Goal: Task Accomplishment & Management: Manage account settings

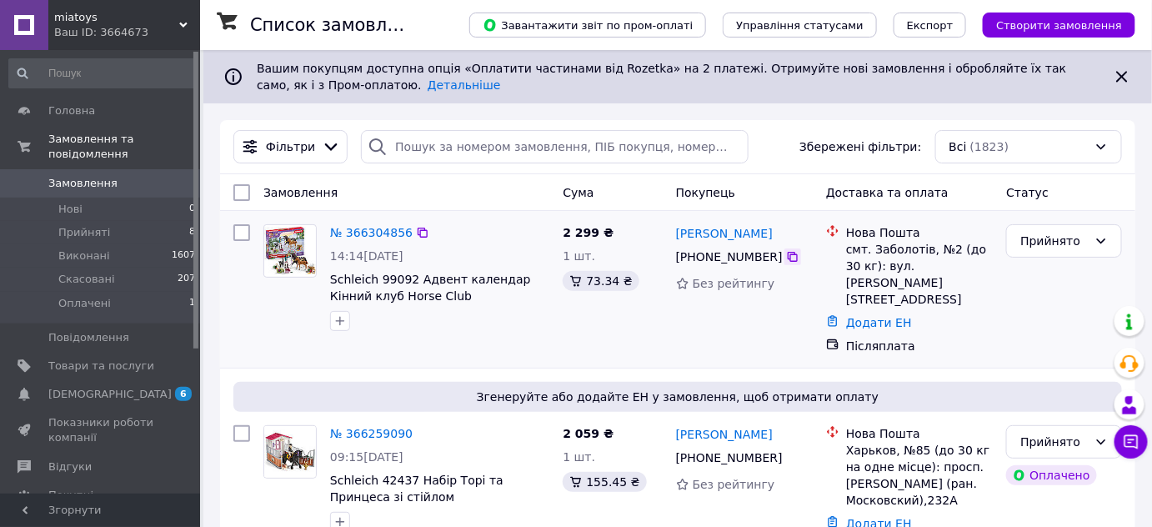
click at [786, 256] on icon at bounding box center [792, 256] width 13 height 13
click at [393, 279] on span "Schleich 99092 Адвент календар Кінний клуб Horse Club ([GEOGRAPHIC_DATA]) 2024" at bounding box center [430, 295] width 201 height 47
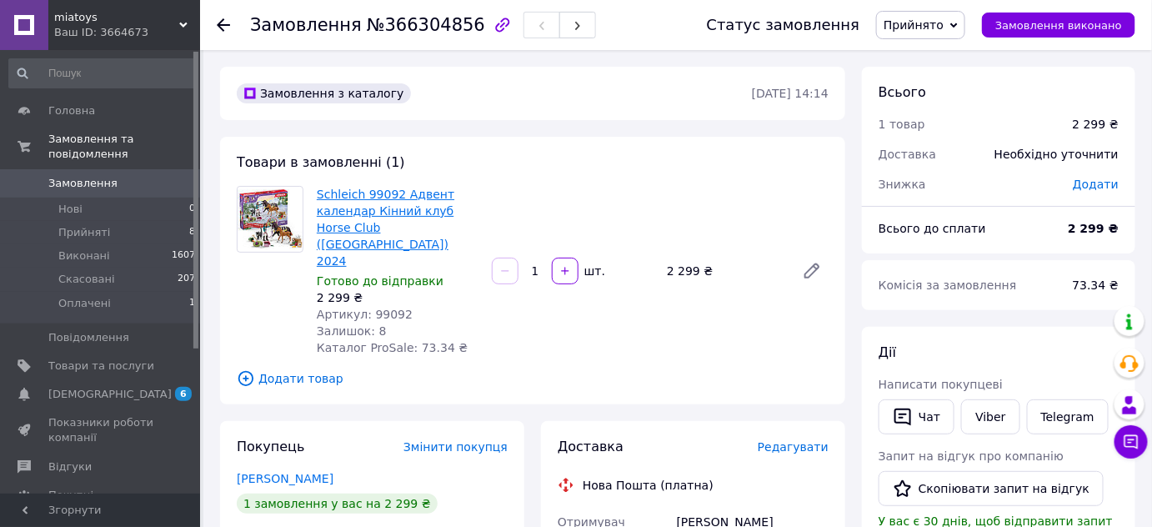
click at [356, 217] on link "Schleich 99092 Адвент календар Кінний клуб Horse Club ([GEOGRAPHIC_DATA]) 2024" at bounding box center [385, 227] width 137 height 80
click at [218, 24] on use at bounding box center [223, 24] width 13 height 13
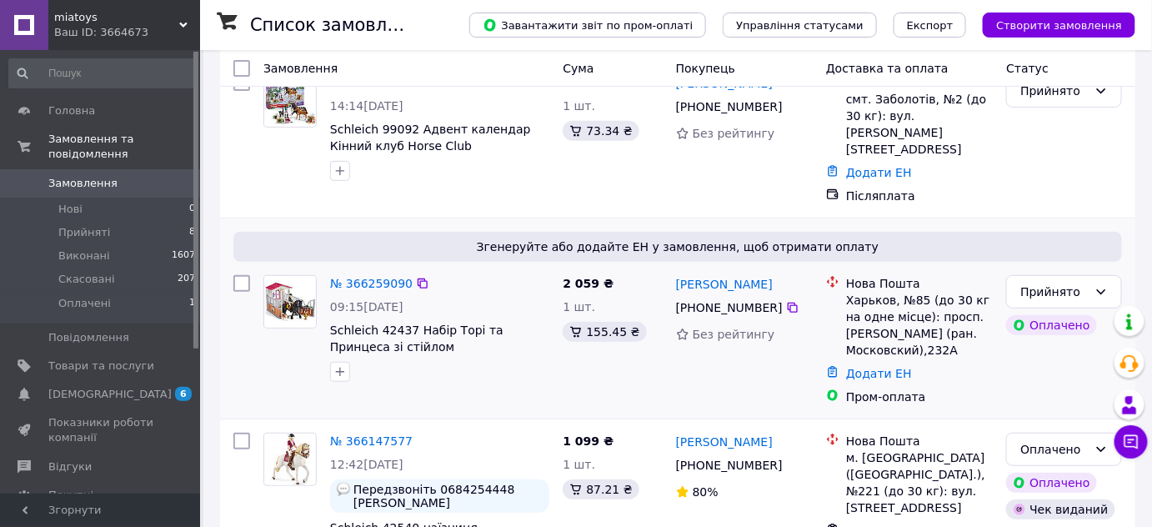
scroll to position [151, 0]
click at [422, 322] on span "Schleich 42437 Набір Торі та Принцеса зі стійлом" at bounding box center [416, 337] width 173 height 30
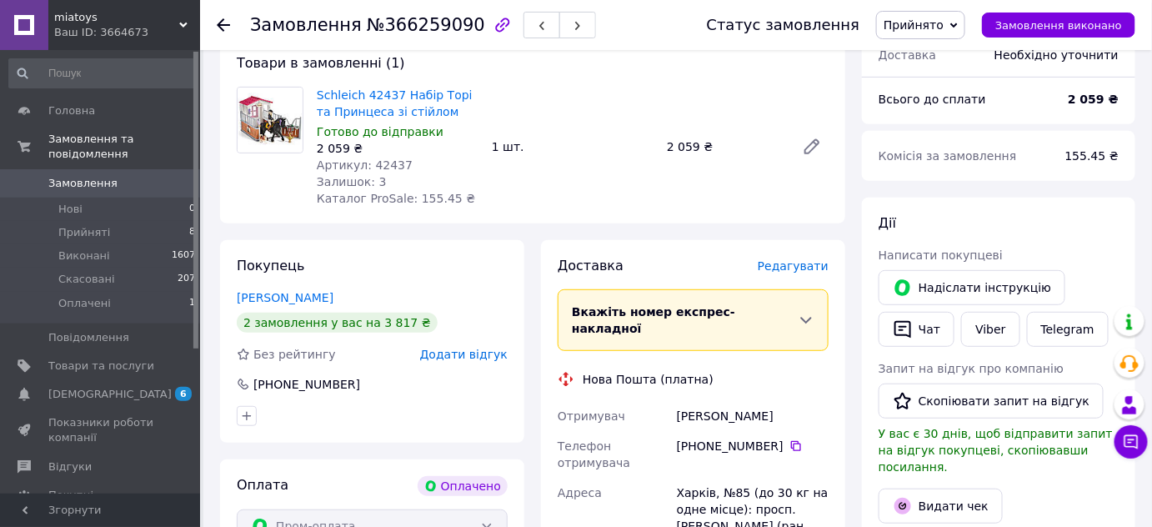
scroll to position [302, 0]
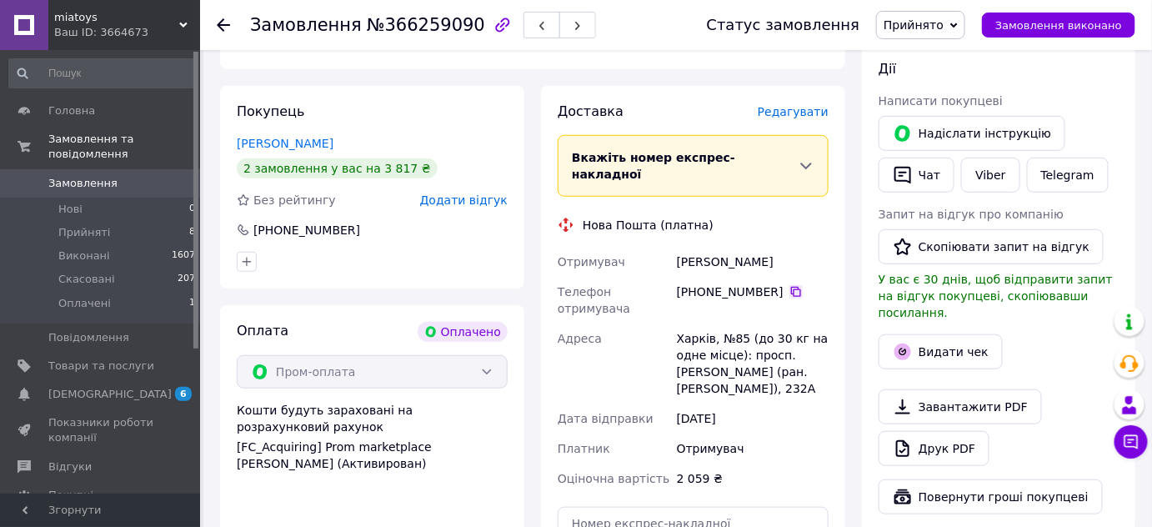
click at [789, 285] on icon at bounding box center [795, 291] width 13 height 13
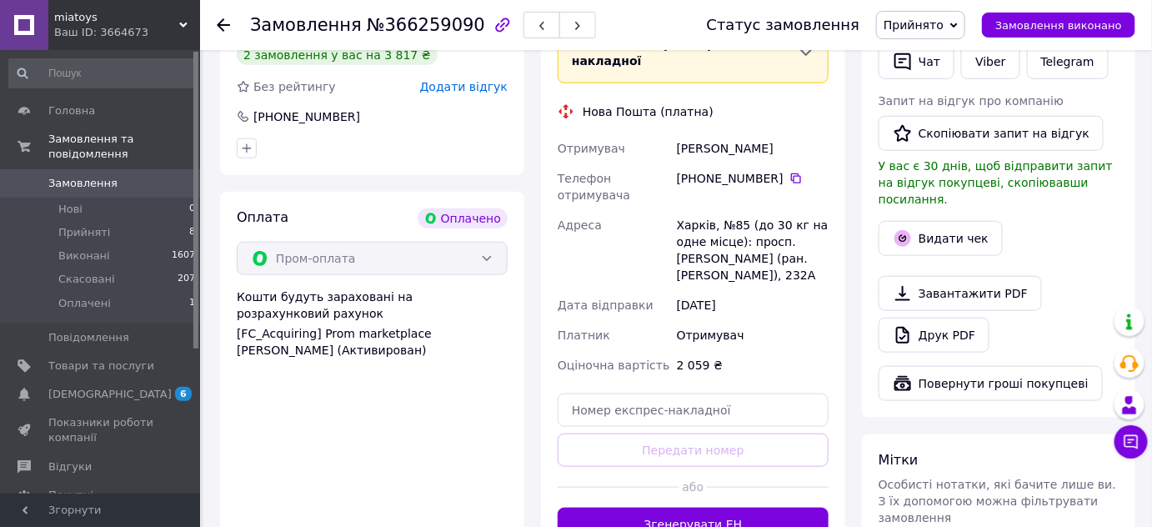
scroll to position [454, 0]
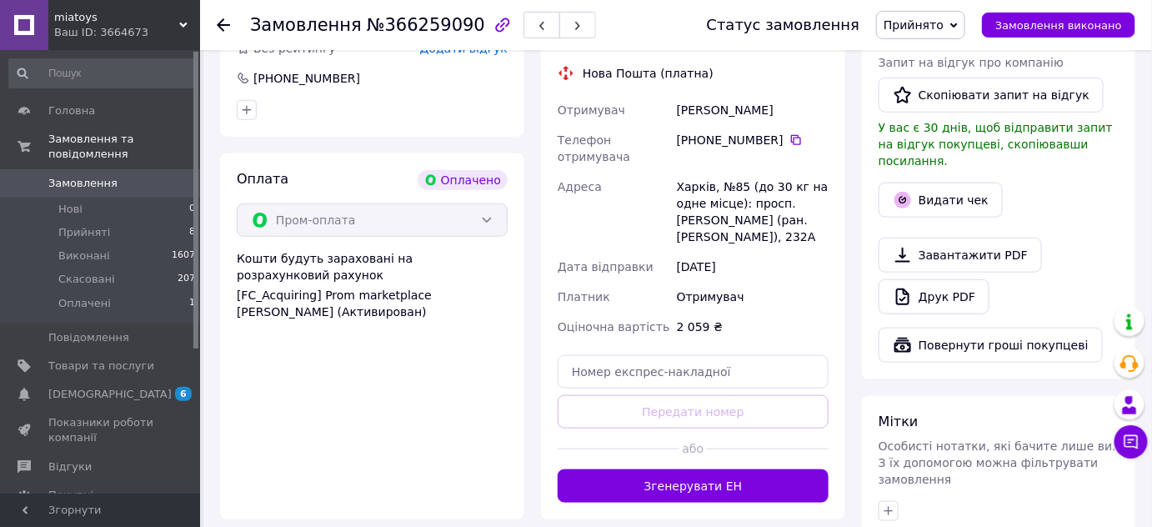
drag, startPoint x: 695, startPoint y: 468, endPoint x: 728, endPoint y: 552, distance: 90.5
click at [728, 526] on html "miatoys Ваш ID: 3664673 Сайт miatoys Кабінет покупця Перевірити стан системи Ст…" at bounding box center [576, 235] width 1152 height 1379
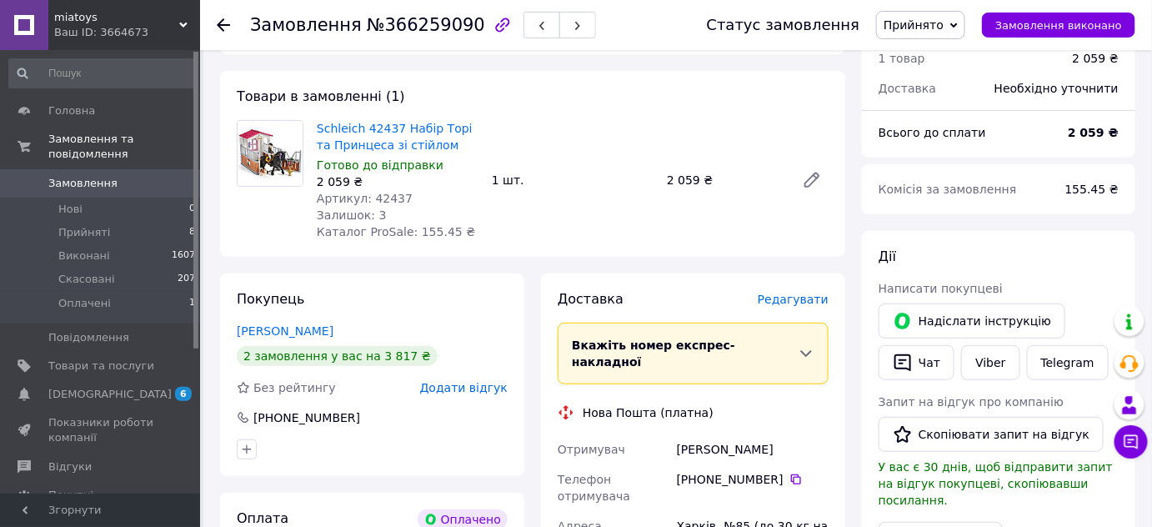
scroll to position [75, 0]
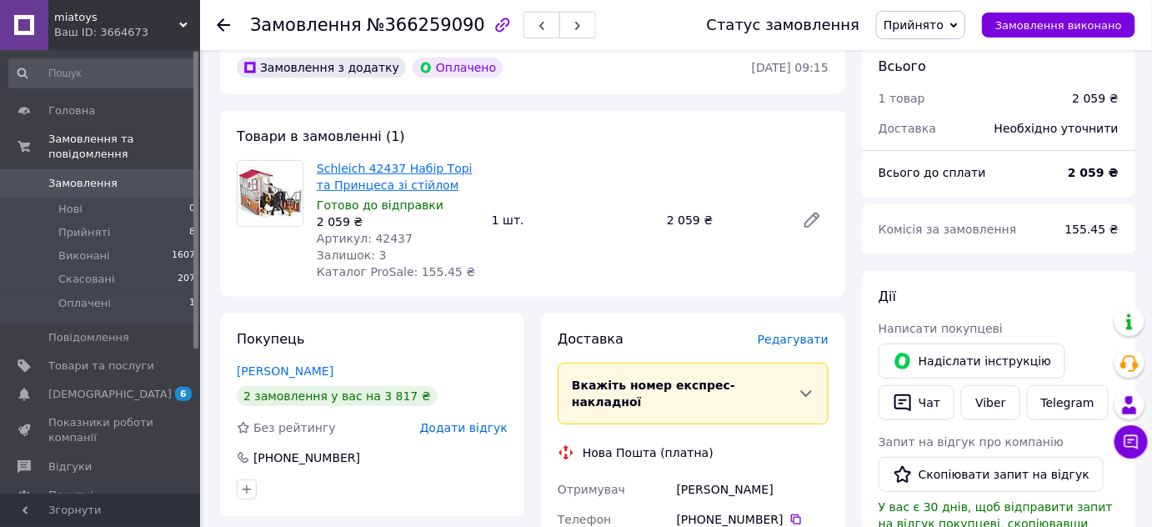
click at [372, 168] on link "Schleich 42437 Набір Торі та Принцеса зі стійлом" at bounding box center [395, 177] width 156 height 30
click at [107, 358] on span "Товари та послуги" at bounding box center [101, 365] width 106 height 15
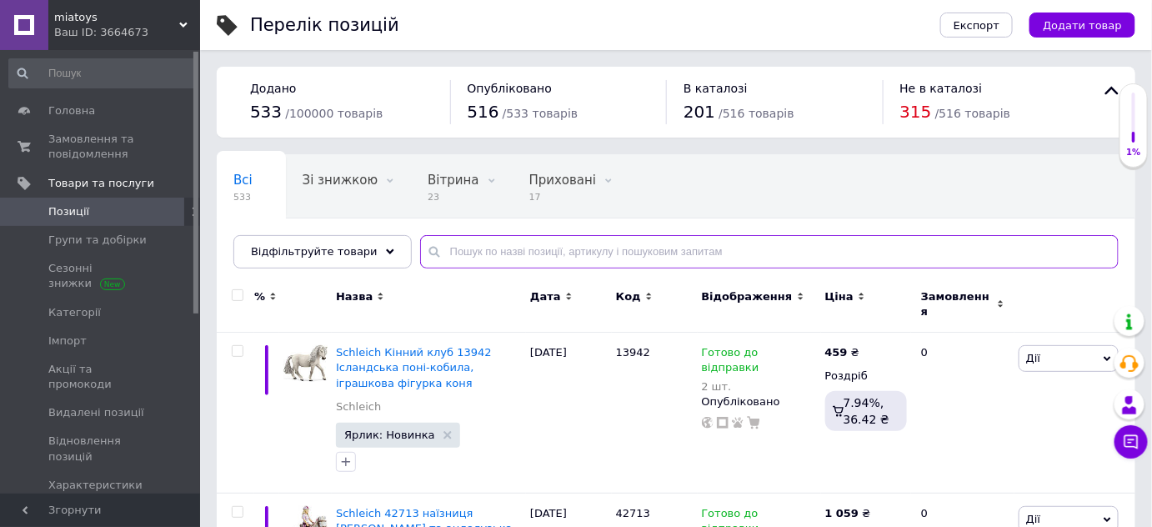
click at [449, 250] on input "text" at bounding box center [769, 251] width 698 height 33
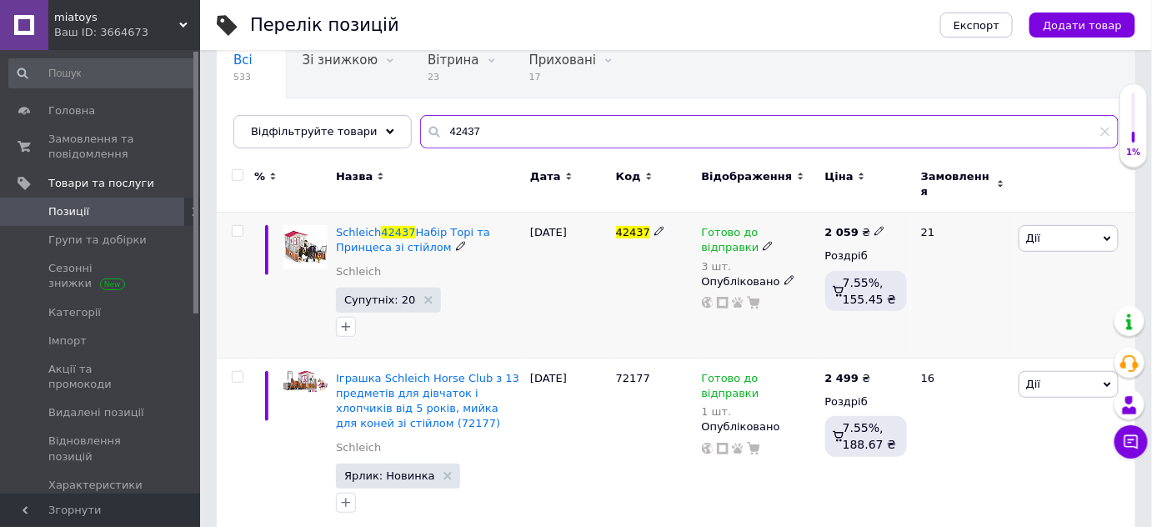
scroll to position [132, 0]
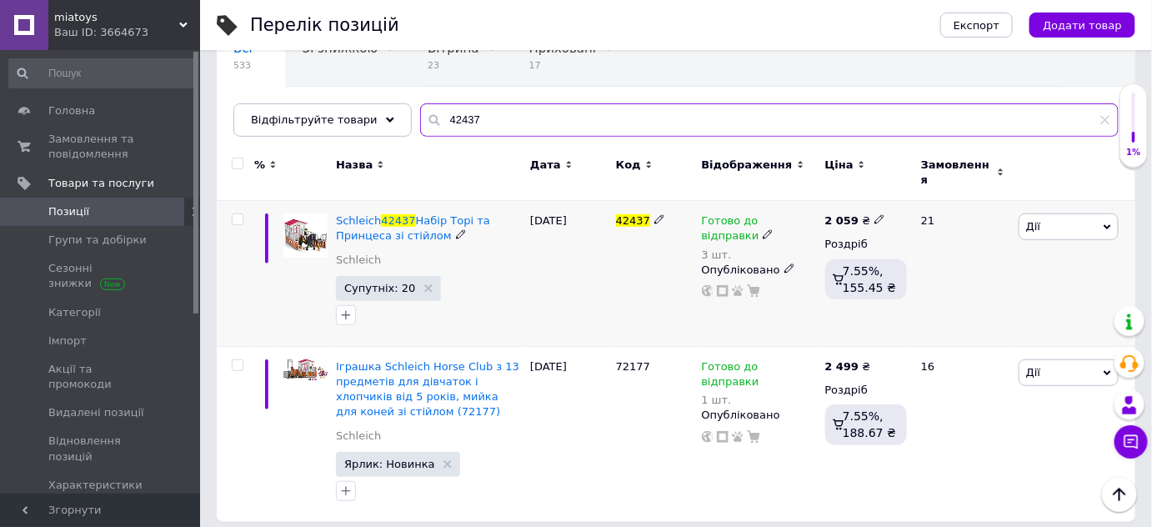
type input "42437"
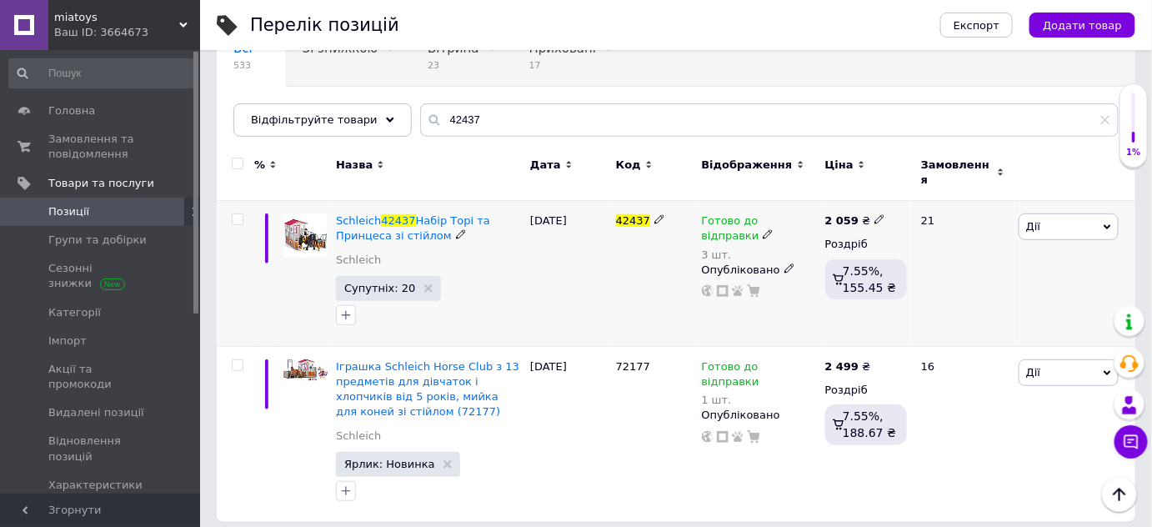
click at [507, 302] on div at bounding box center [428, 315] width 192 height 27
